Goal: Task Accomplishment & Management: Use online tool/utility

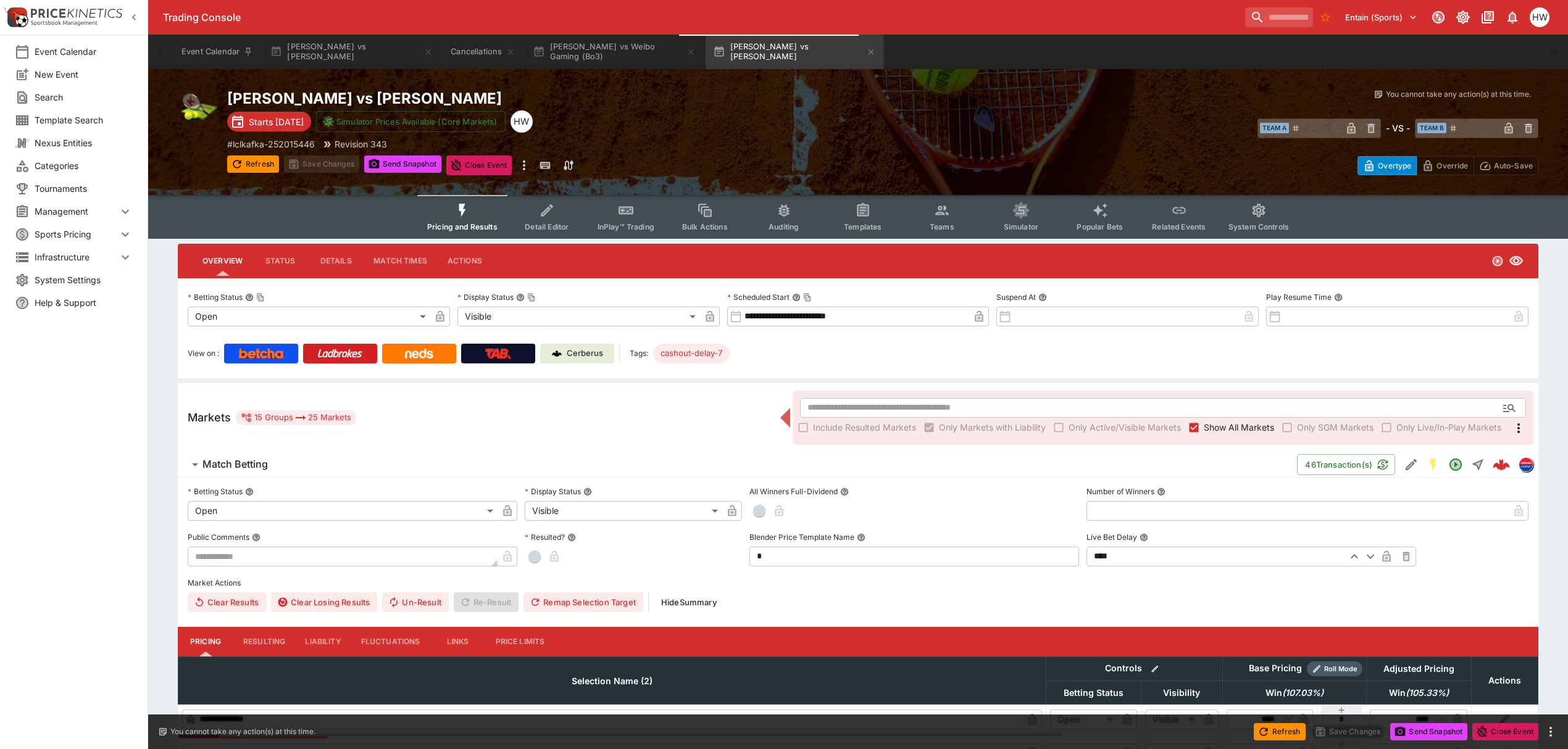
click at [67, 281] on span "System Settings" at bounding box center [84, 280] width 98 height 13
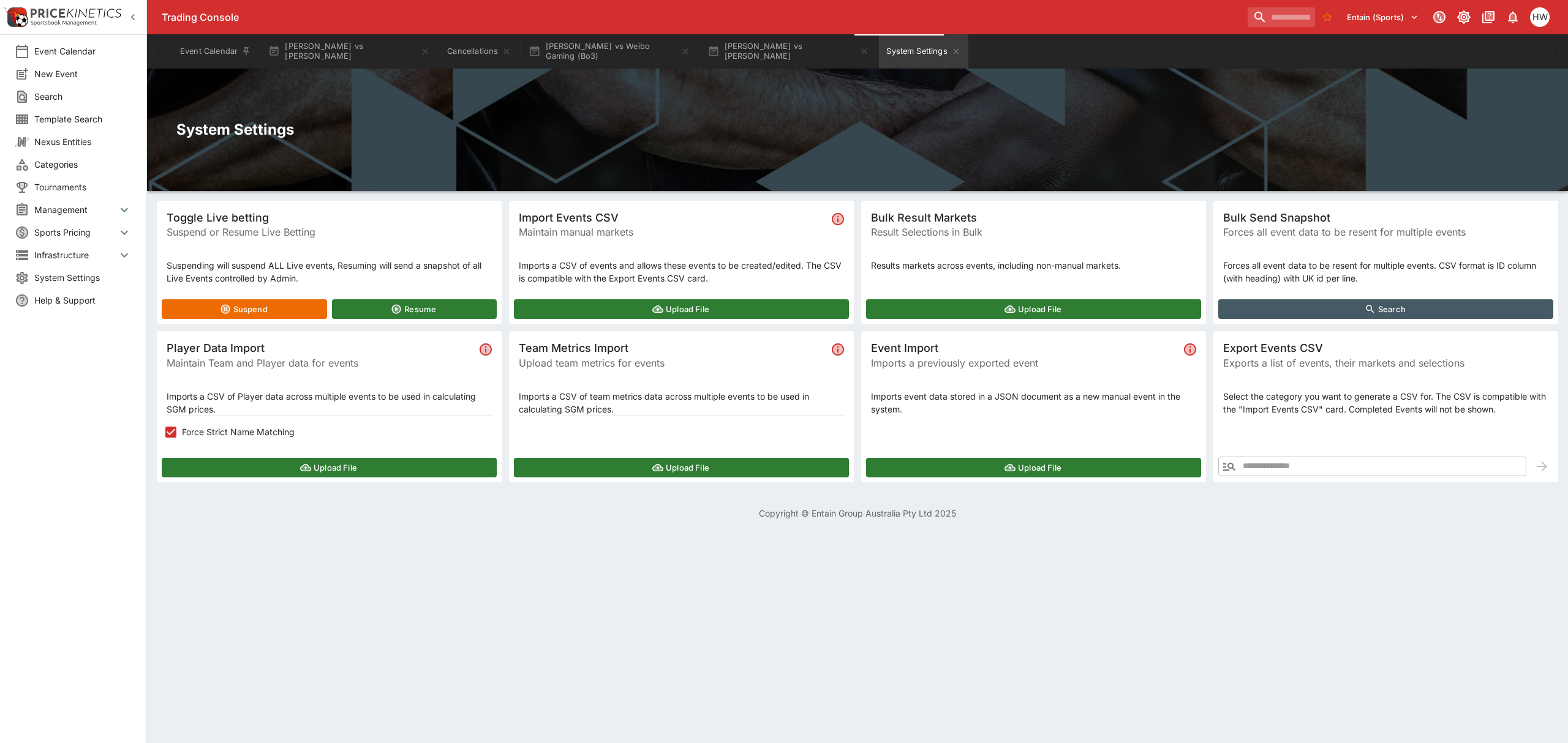
click at [340, 466] on button "Upload File" at bounding box center [329, 468] width 335 height 20
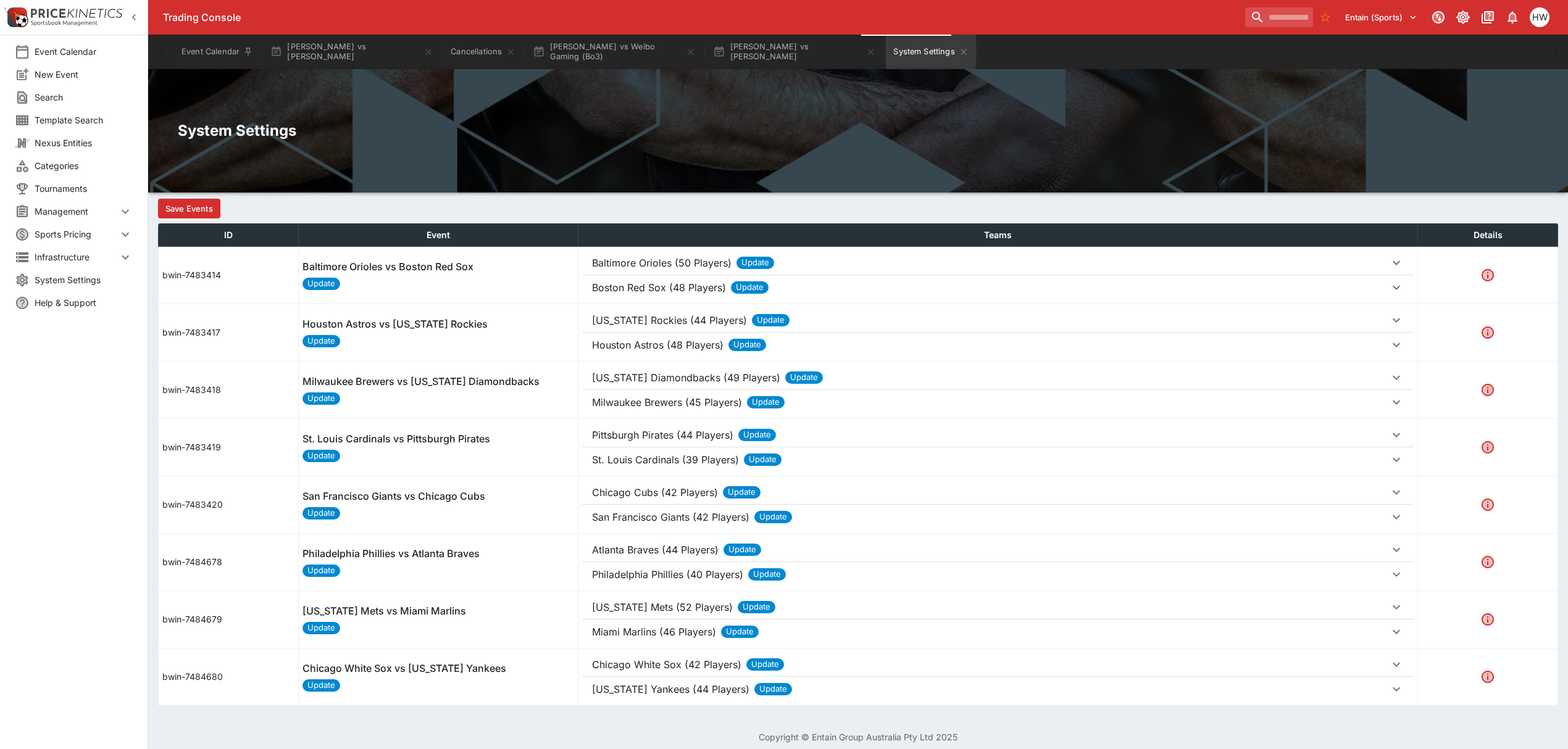
scroll to position [309, 0]
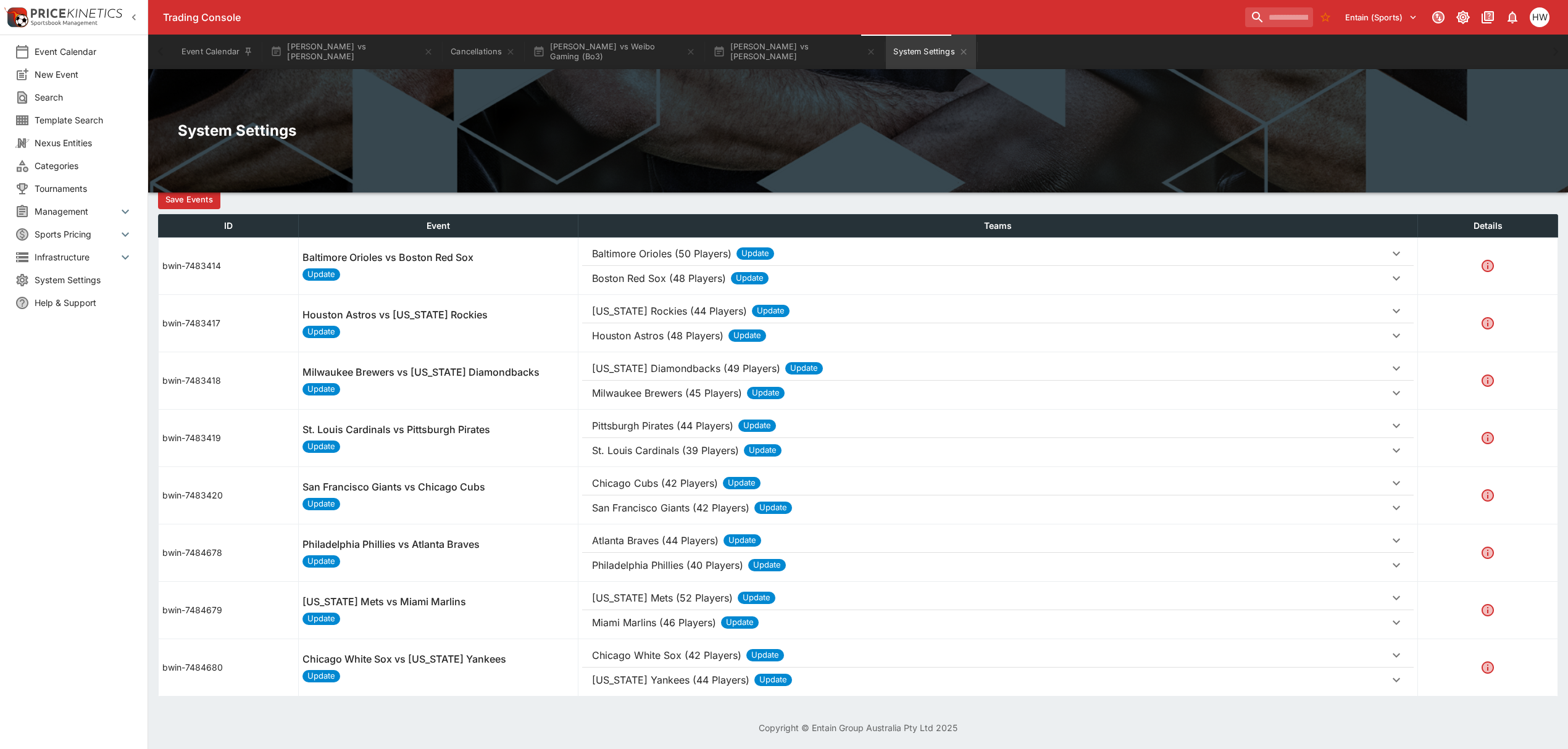
click at [644, 261] on p "Philadelphia Phillies (40 Players)" at bounding box center [662, 254] width 140 height 15
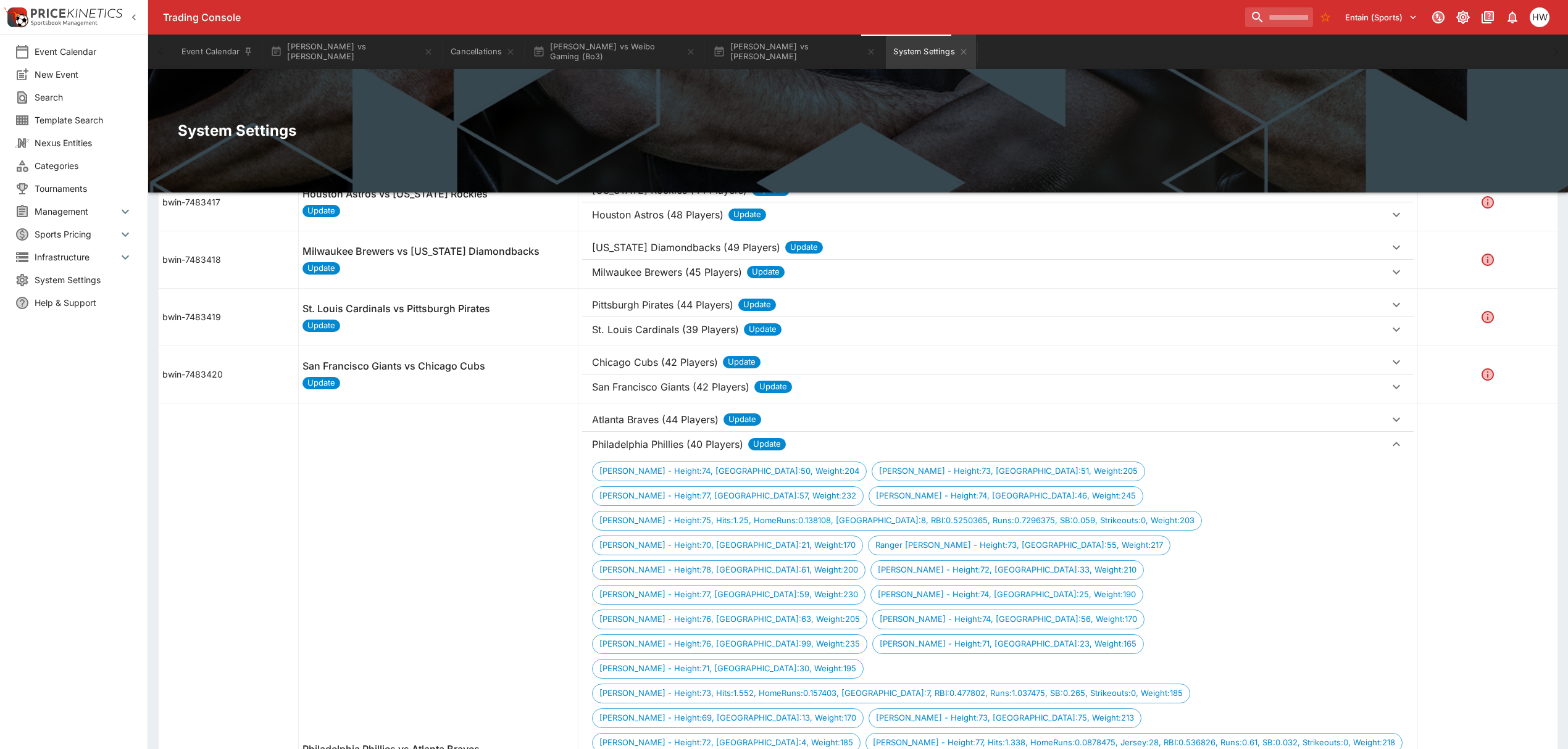
scroll to position [371, 0]
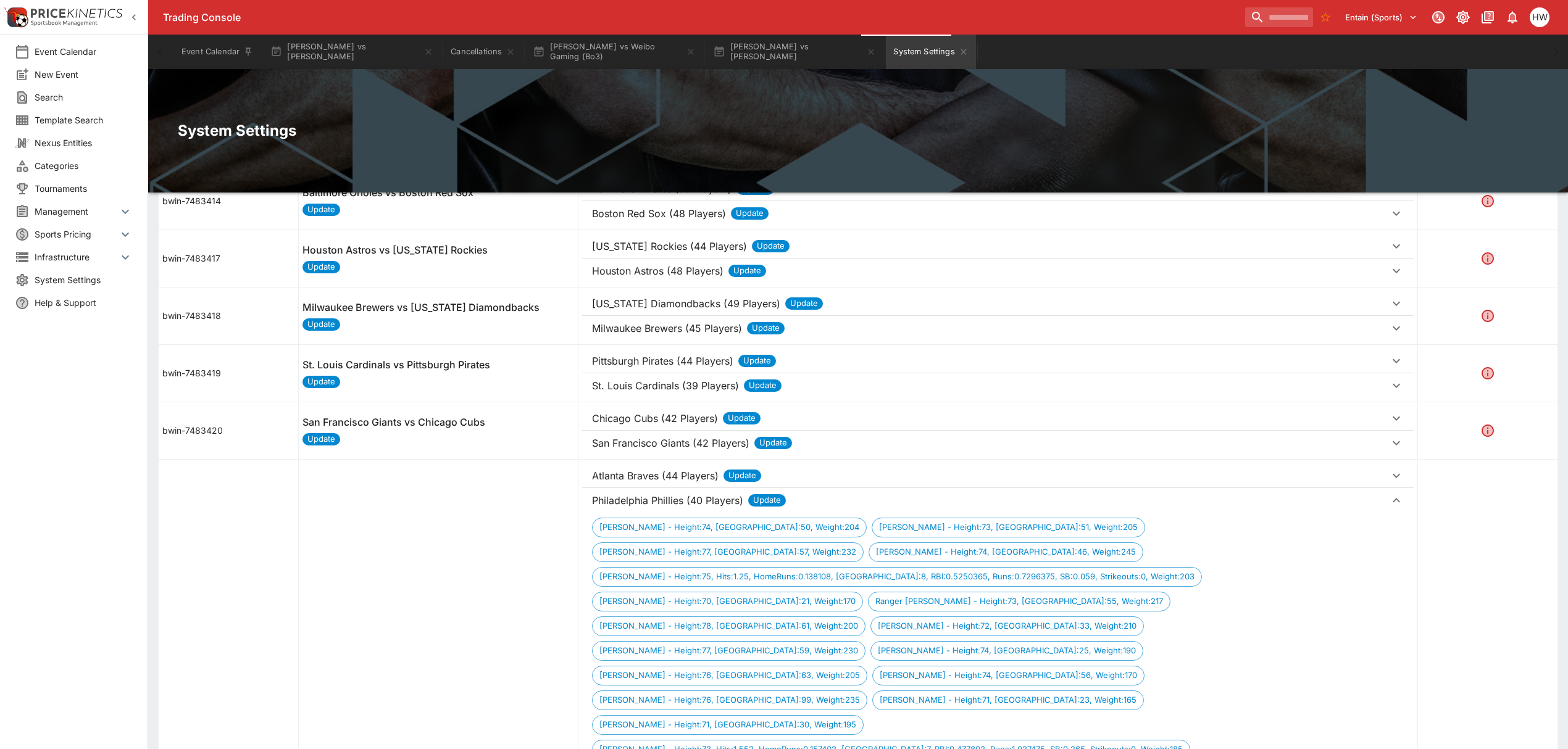
click at [649, 196] on p "San Francisco Giants (42 Players)" at bounding box center [662, 189] width 140 height 15
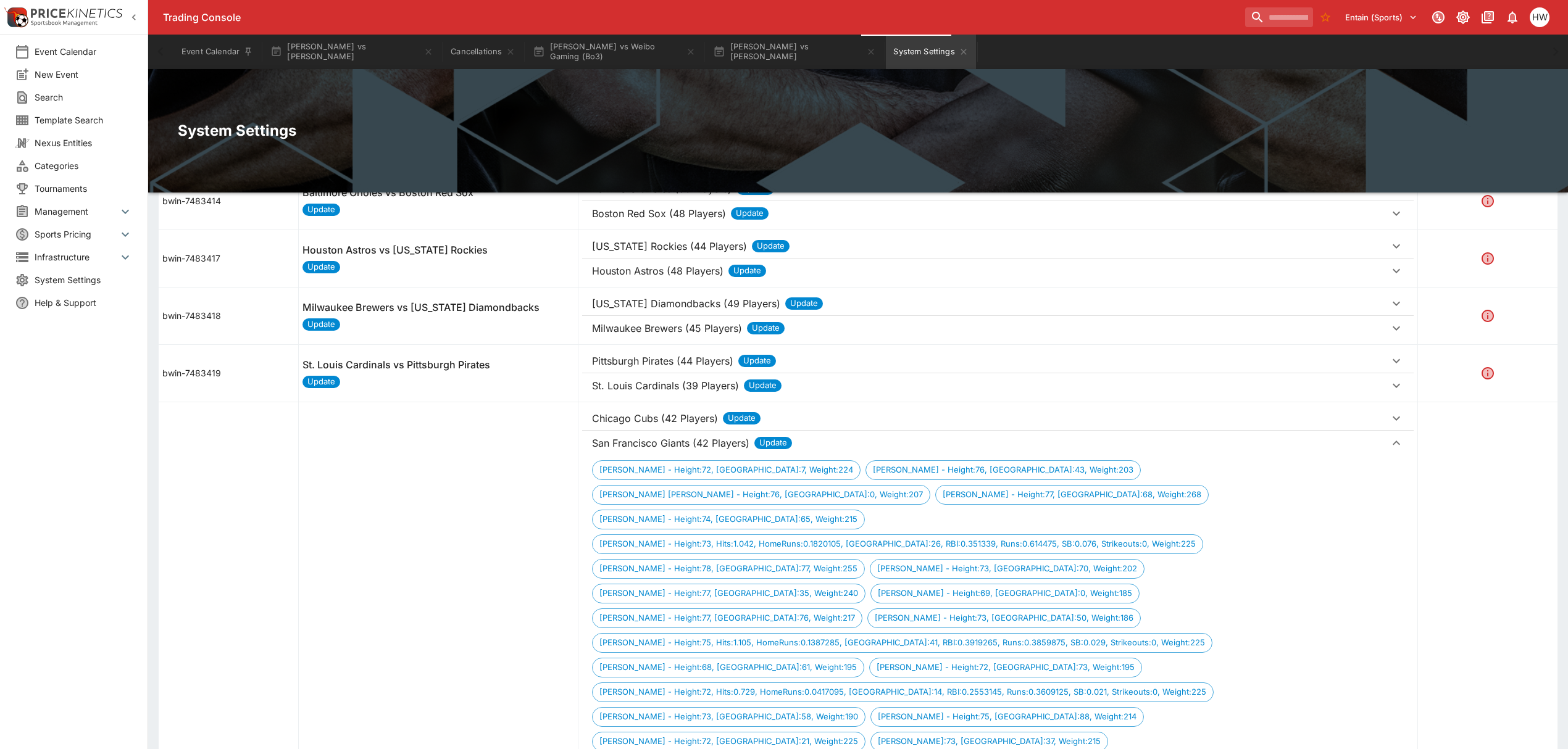
click at [634, 196] on p "Chicago Cubs (42 Players)" at bounding box center [662, 189] width 140 height 15
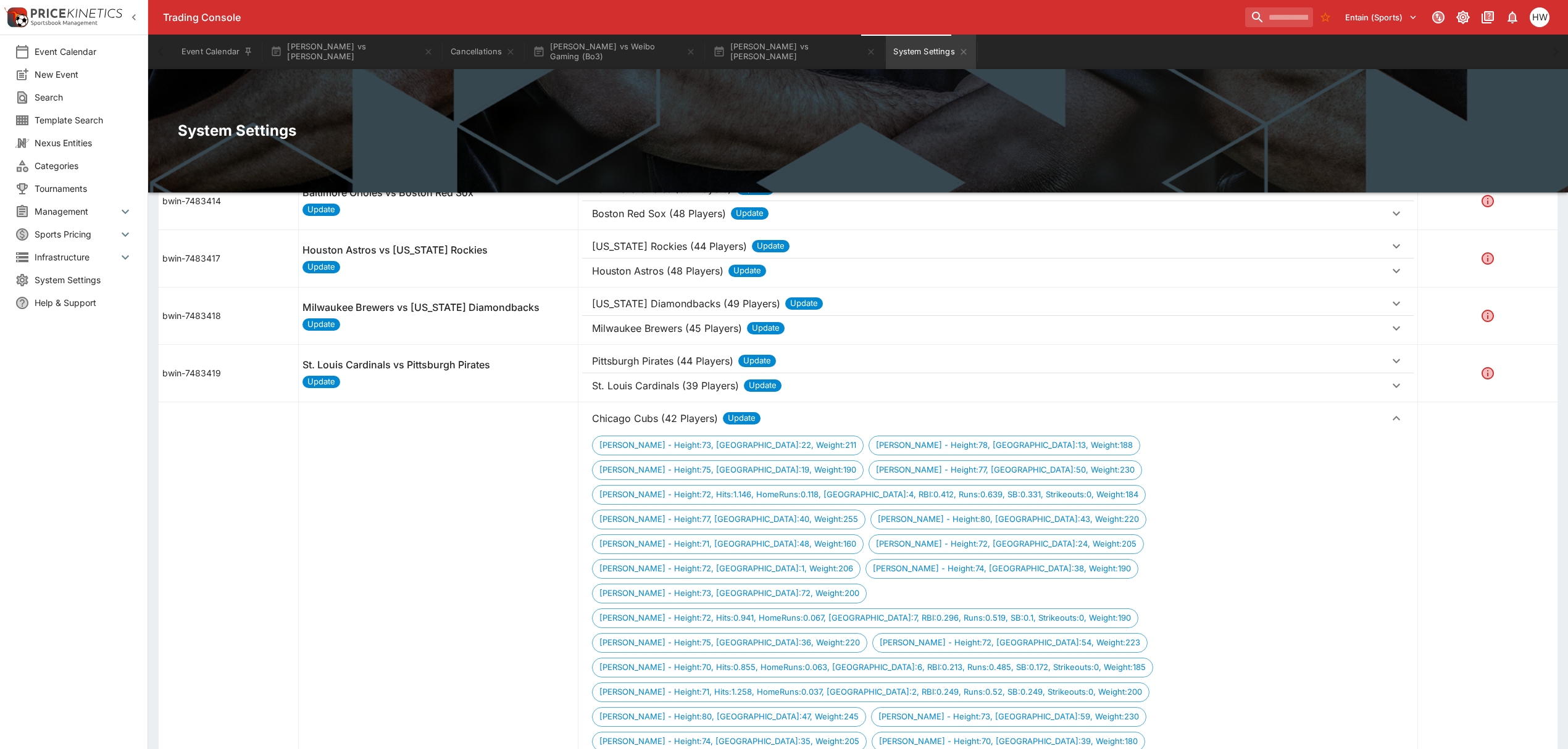
click at [682, 196] on p "St. Louis Cardinals (39 Players)" at bounding box center [662, 189] width 140 height 15
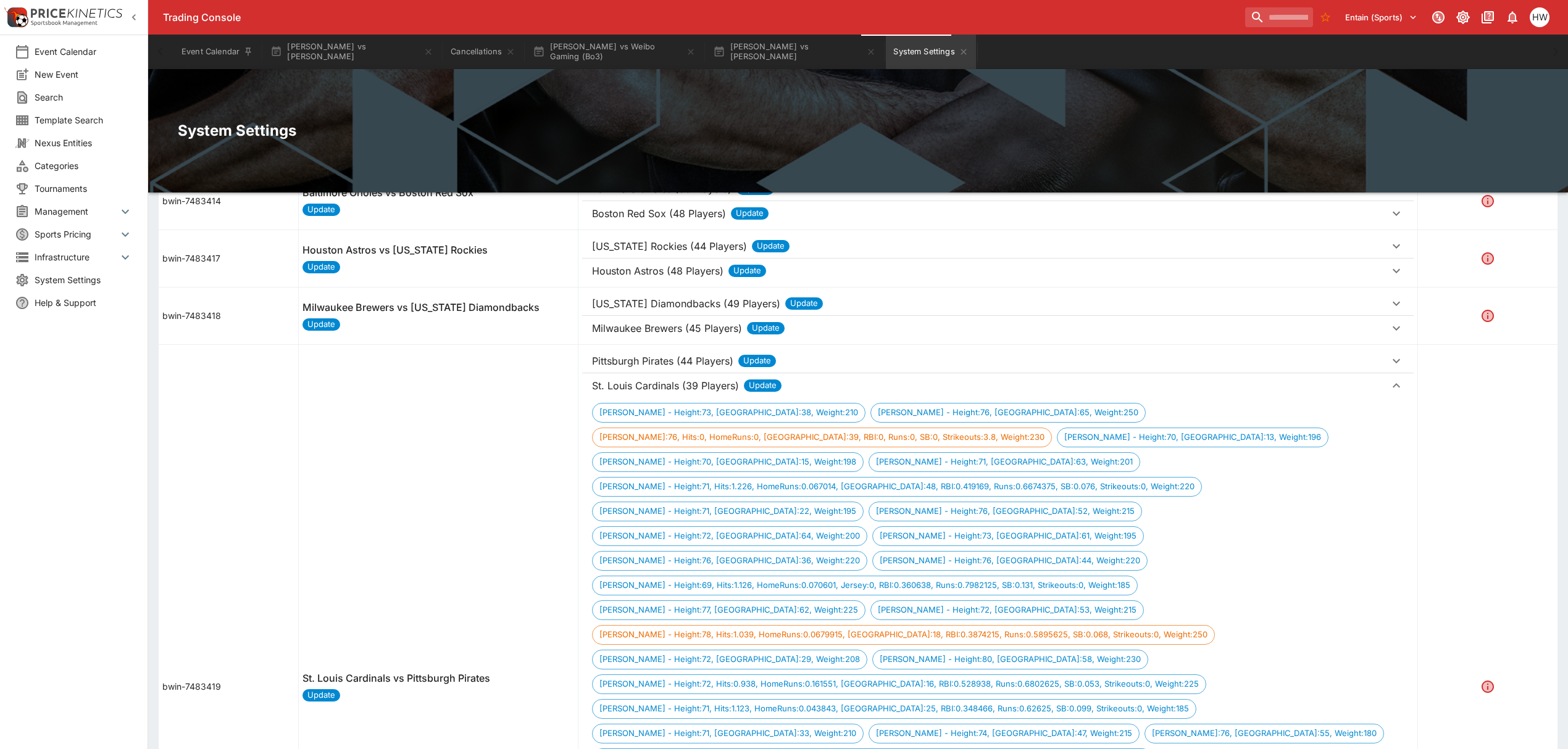
click at [704, 196] on p "Pittsburgh Pirates (44 Players)" at bounding box center [662, 189] width 140 height 15
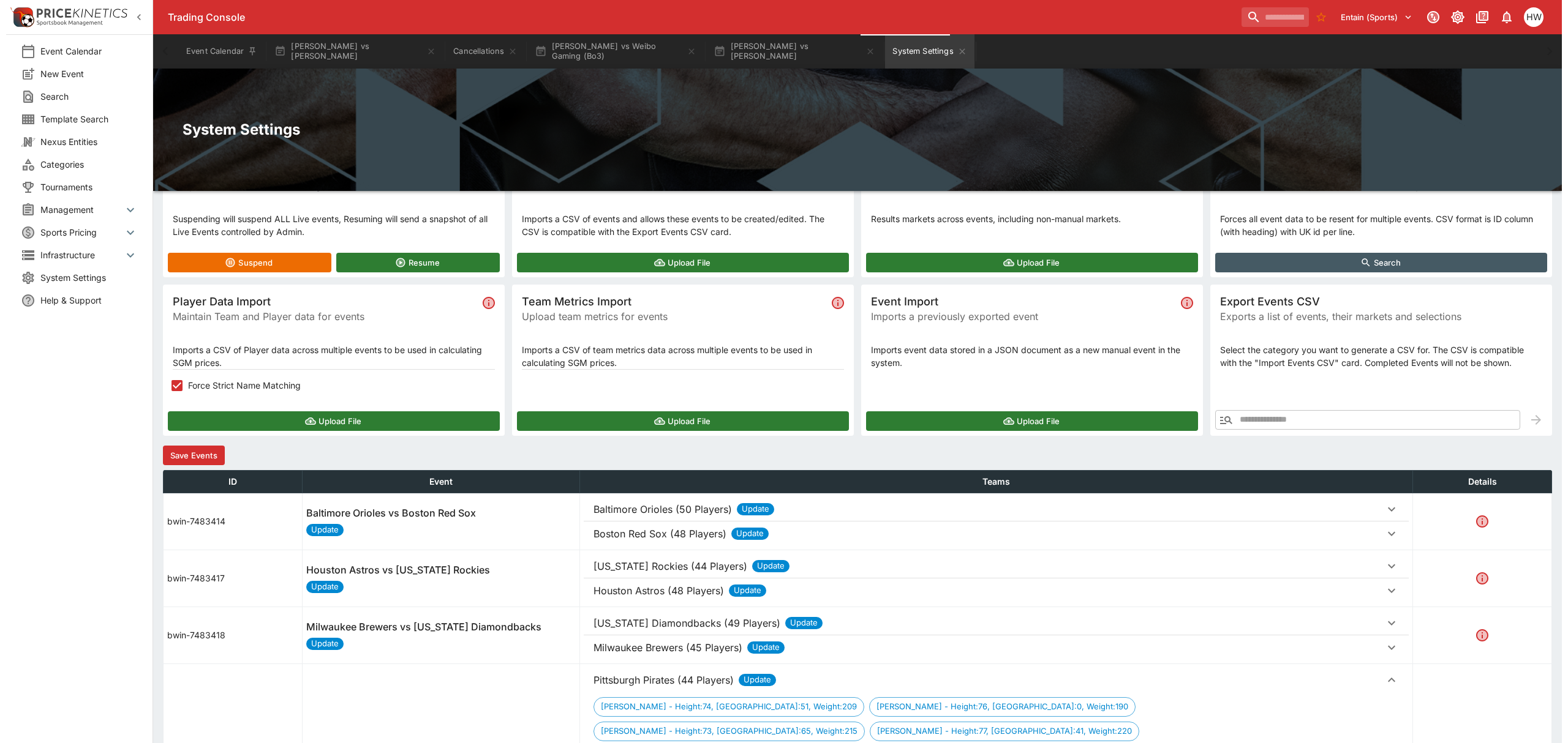
scroll to position [0, 0]
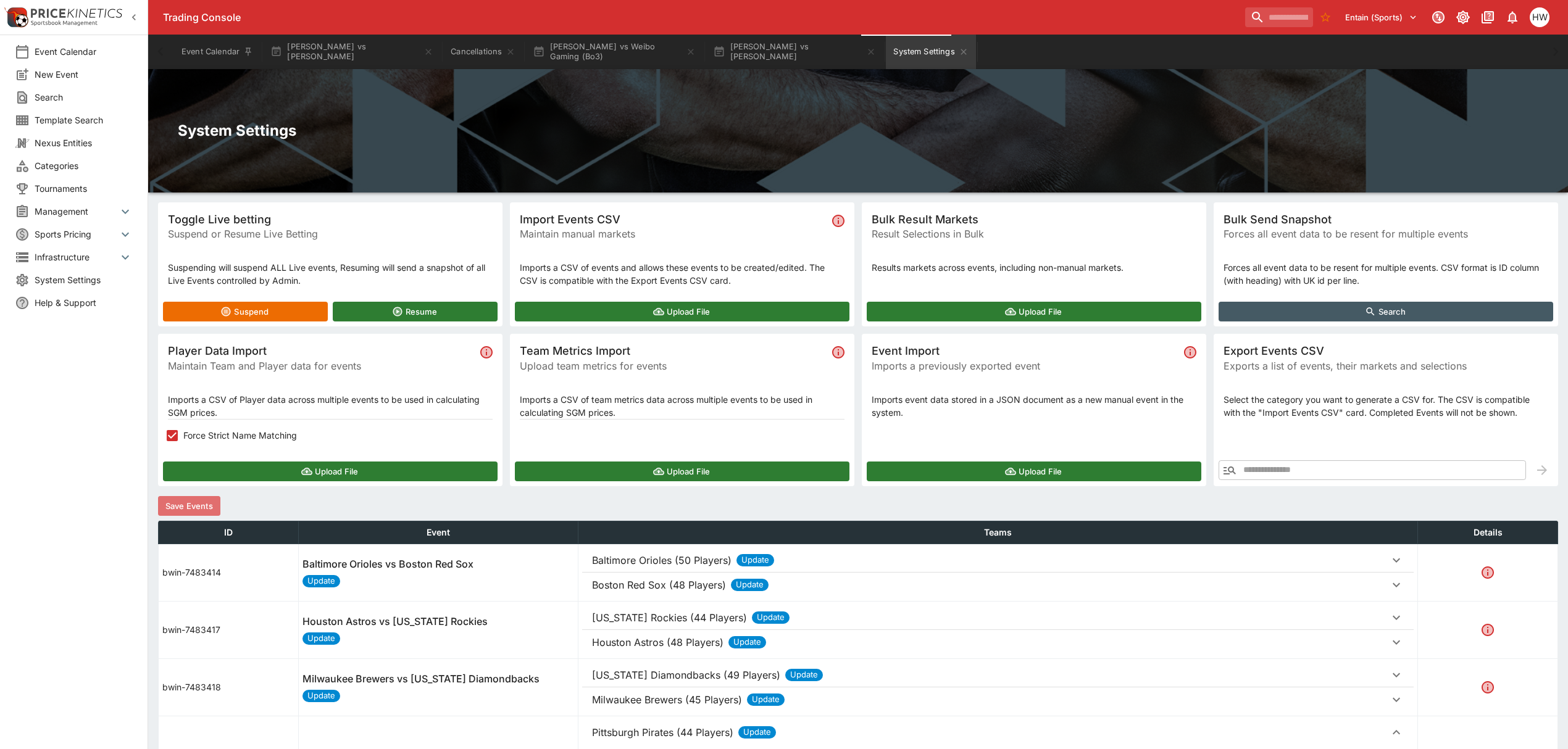
click at [186, 503] on button "Save Events" at bounding box center [189, 506] width 62 height 20
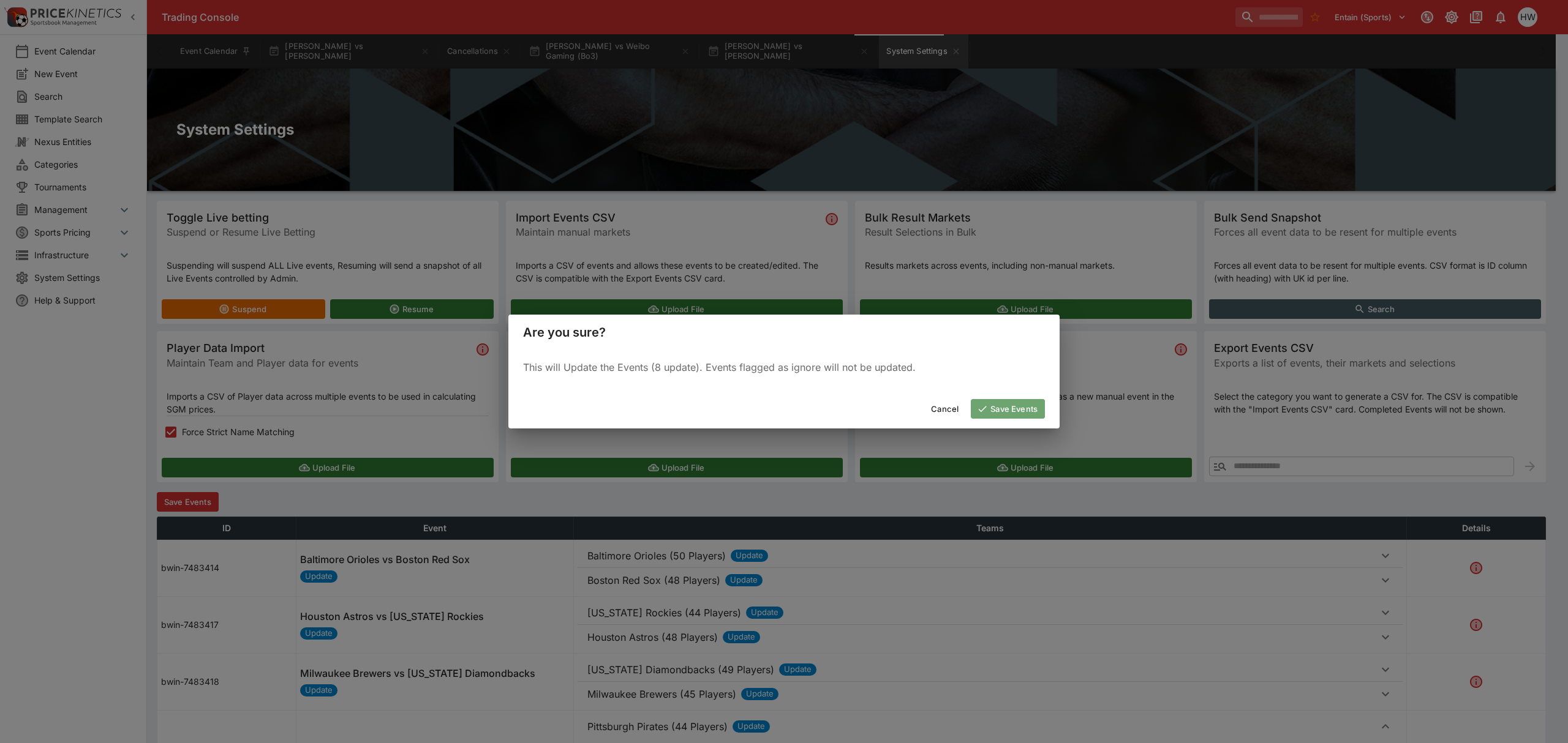
click at [1012, 417] on button "Save Events" at bounding box center [1008, 409] width 74 height 20
